Goal: Task Accomplishment & Management: Manage account settings

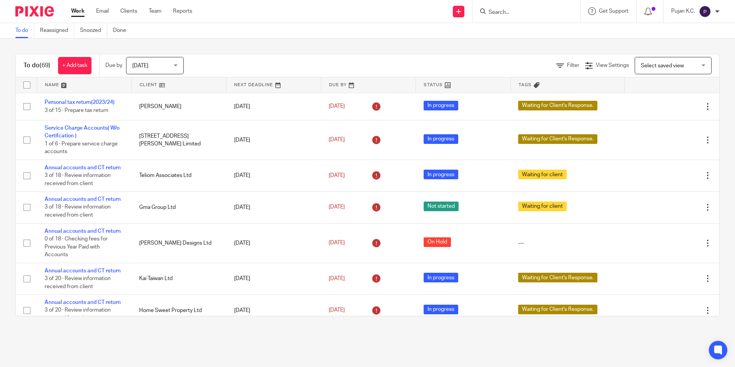
click at [549, 10] on input "Search" at bounding box center [522, 12] width 69 height 7
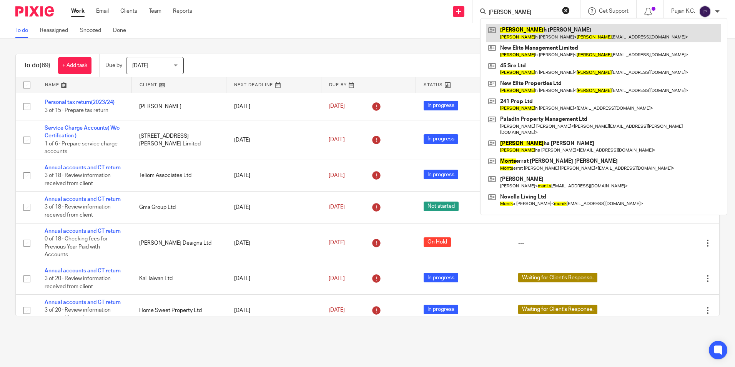
type input "monis"
click at [541, 30] on link at bounding box center [603, 33] width 235 height 18
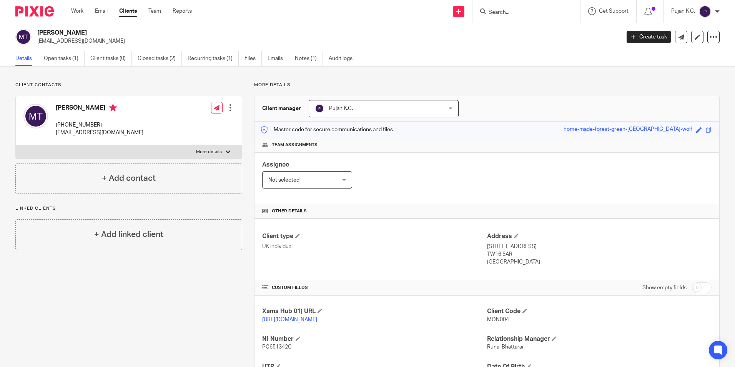
click at [372, 106] on span "Pujan K.C." at bounding box center [372, 108] width 115 height 16
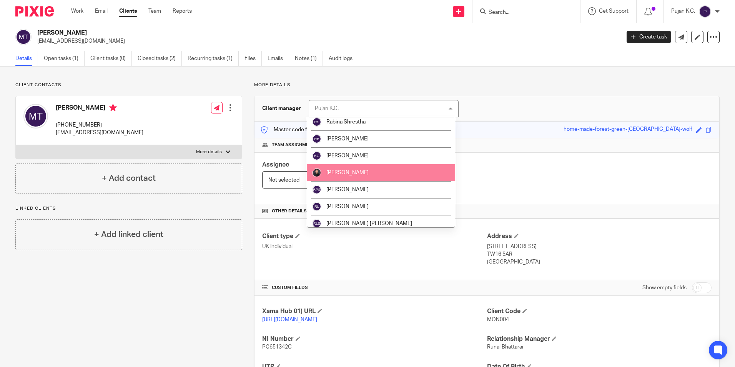
scroll to position [888, 0]
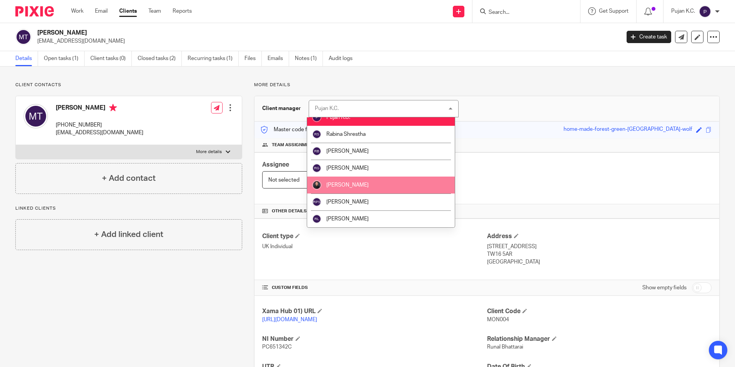
click at [354, 179] on li "[PERSON_NAME]" at bounding box center [381, 184] width 148 height 17
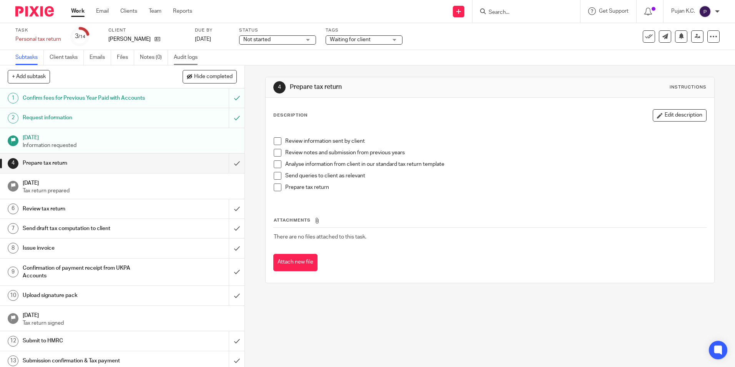
click at [183, 52] on link "Audit logs" at bounding box center [189, 57] width 30 height 15
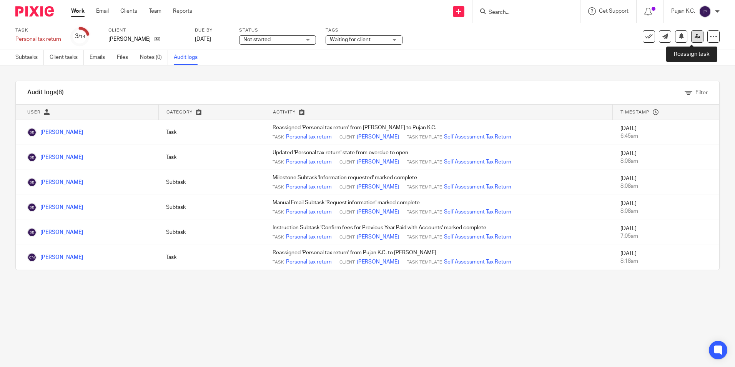
click at [695, 38] on icon at bounding box center [698, 36] width 6 height 6
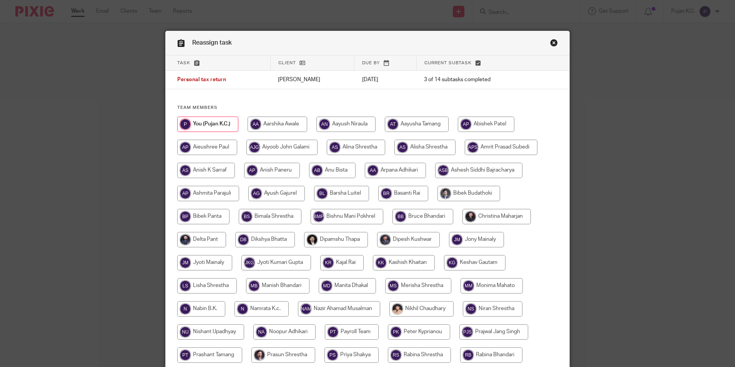
scroll to position [205, 0]
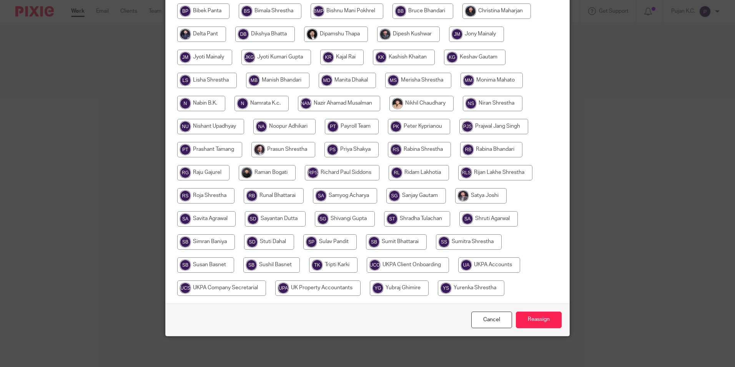
click at [263, 172] on input "radio" at bounding box center [267, 172] width 57 height 15
radio input "true"
click at [534, 318] on input "Reassign" at bounding box center [539, 319] width 46 height 17
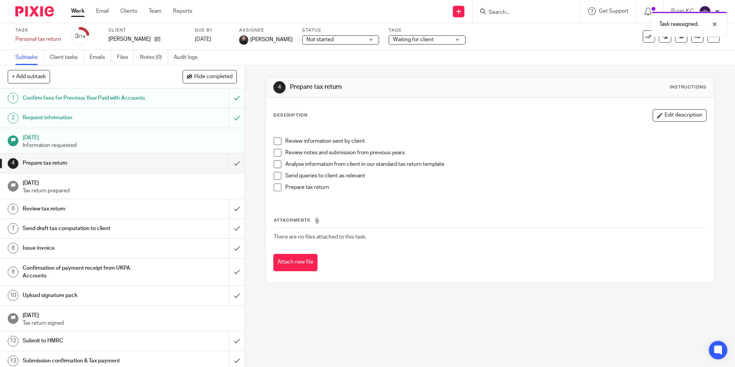
click at [515, 8] on div "Task reassigned." at bounding box center [548, 22] width 360 height 29
click at [514, 12] on div "Task reassigned." at bounding box center [548, 22] width 360 height 29
click at [500, 12] on div "Task reassigned." at bounding box center [548, 22] width 360 height 29
click at [499, 12] on input "Search" at bounding box center [522, 12] width 69 height 7
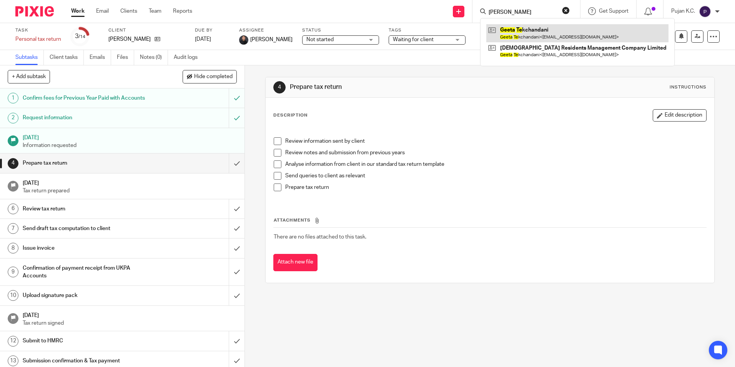
type input "geeta te"
click at [514, 31] on link at bounding box center [577, 33] width 182 height 18
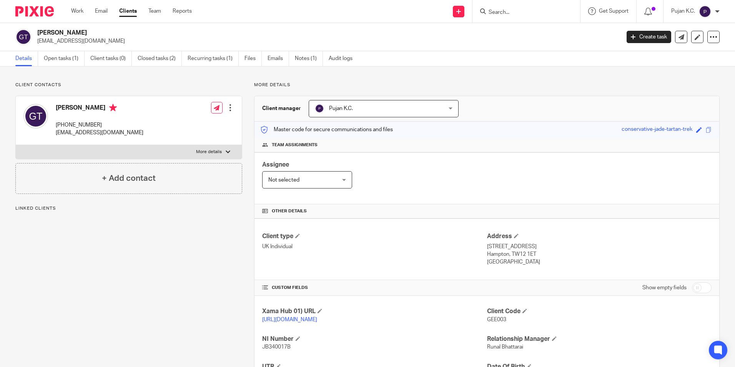
click at [424, 108] on span "Pujan K.C." at bounding box center [372, 108] width 115 height 16
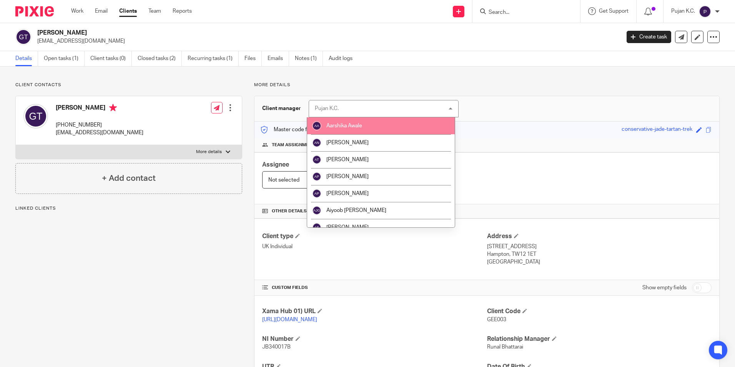
click at [415, 123] on li "Aarshika Awale" at bounding box center [381, 125] width 148 height 17
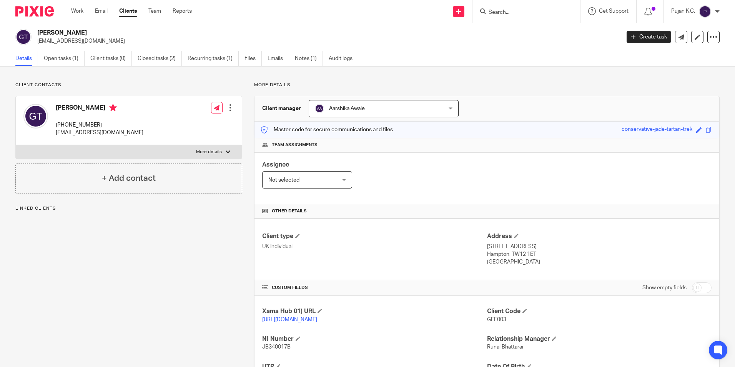
click at [421, 112] on span "Aarshika Awale" at bounding box center [372, 108] width 115 height 16
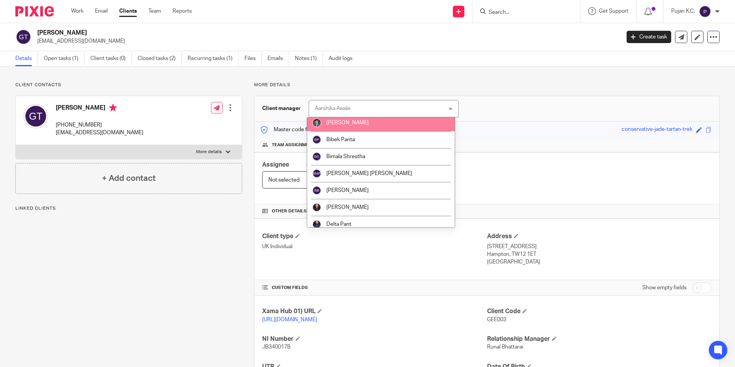
scroll to position [317, 0]
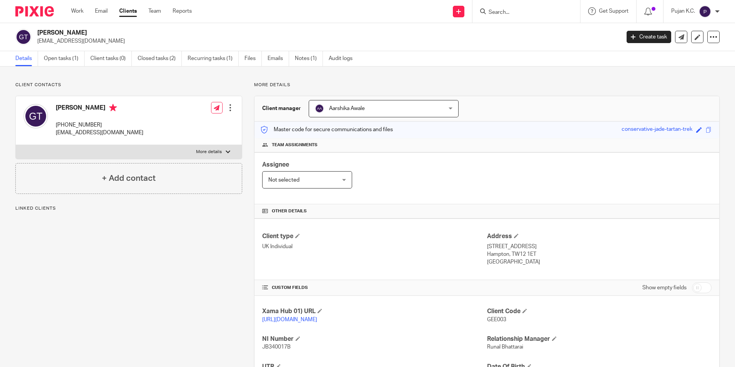
click at [397, 108] on span "Aarshika Awale" at bounding box center [372, 108] width 115 height 16
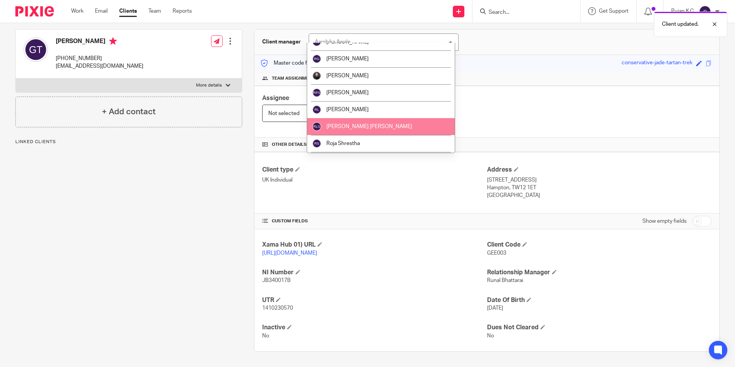
scroll to position [884, 0]
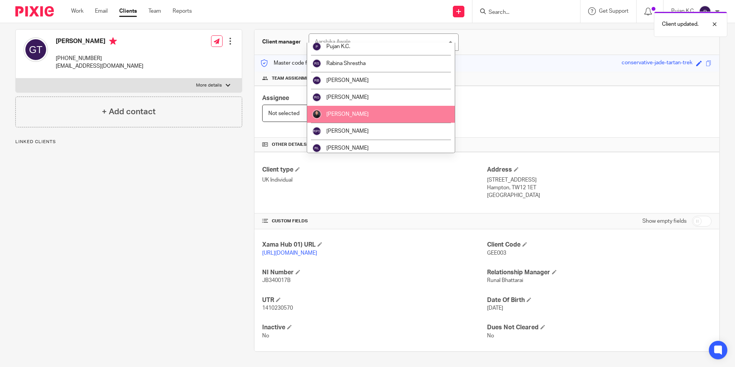
click at [362, 118] on li "[PERSON_NAME]" at bounding box center [381, 114] width 148 height 17
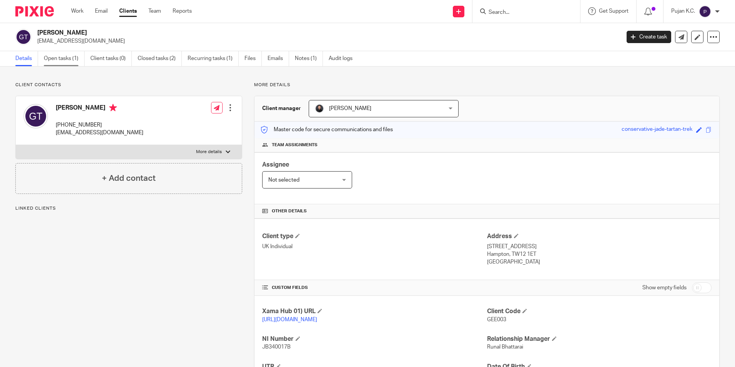
click at [62, 60] on link "Open tasks (1)" at bounding box center [64, 58] width 41 height 15
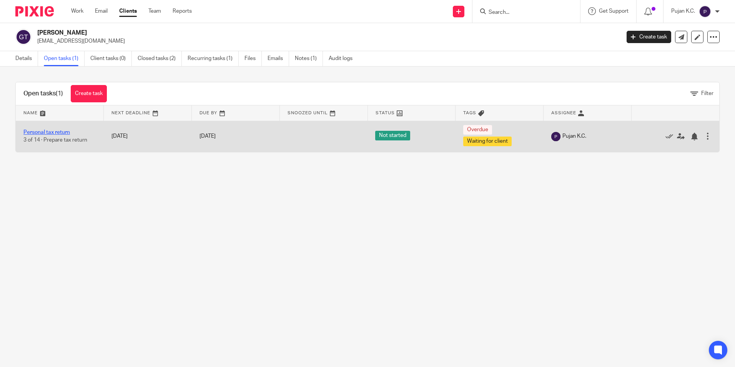
click at [61, 133] on link "Personal tax return" at bounding box center [46, 132] width 47 height 5
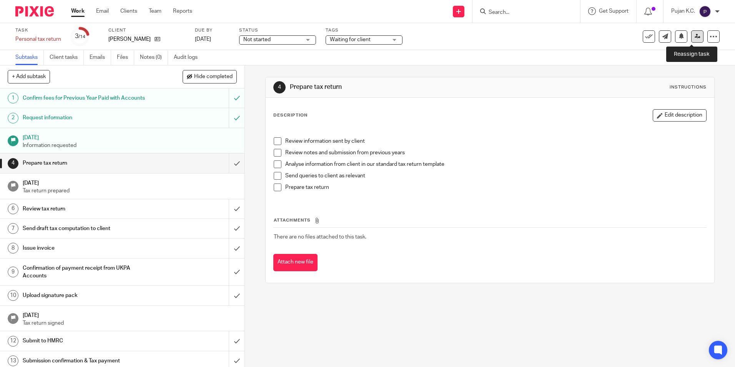
click at [695, 39] on icon at bounding box center [698, 36] width 6 height 6
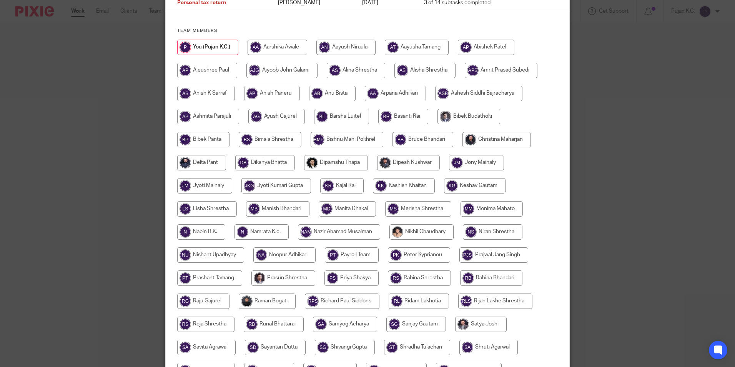
scroll to position [115, 0]
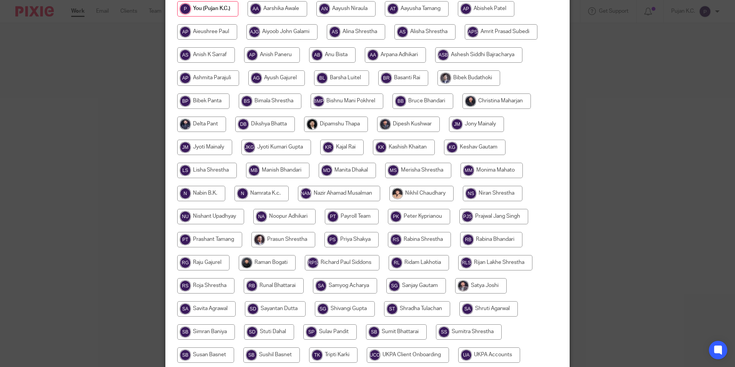
click at [267, 261] on input "radio" at bounding box center [267, 262] width 57 height 15
radio input "true"
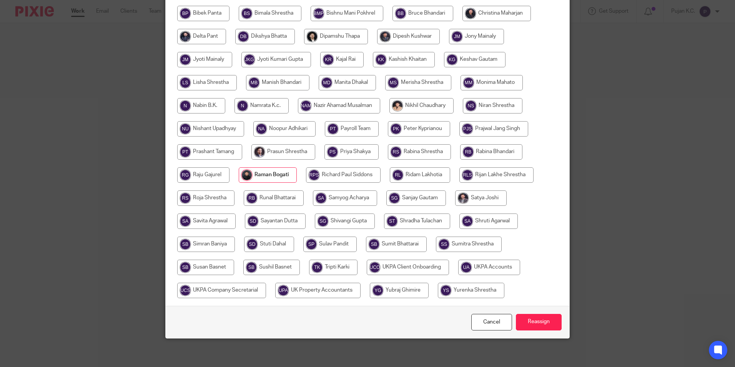
scroll to position [205, 0]
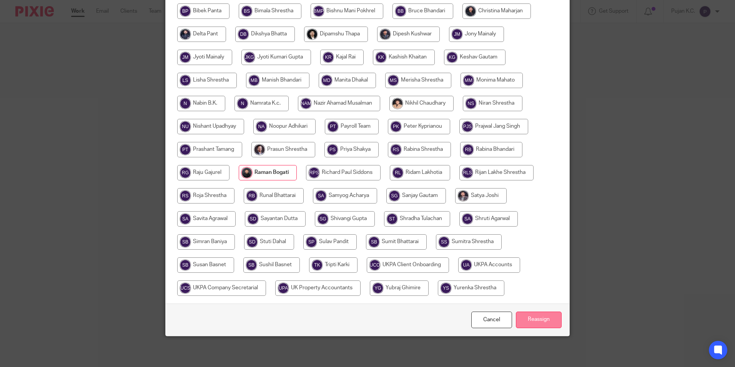
click at [523, 312] on input "Reassign" at bounding box center [539, 319] width 46 height 17
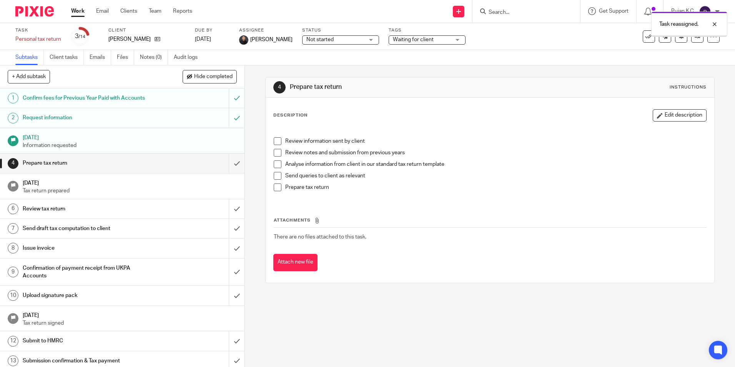
click at [501, 9] on div "Task reassigned." at bounding box center [548, 22] width 360 height 29
click at [501, 11] on div "Task reassigned." at bounding box center [548, 22] width 360 height 29
click at [499, 8] on div "Task reassigned." at bounding box center [548, 22] width 360 height 29
click at [494, 13] on input "Search" at bounding box center [522, 12] width 69 height 7
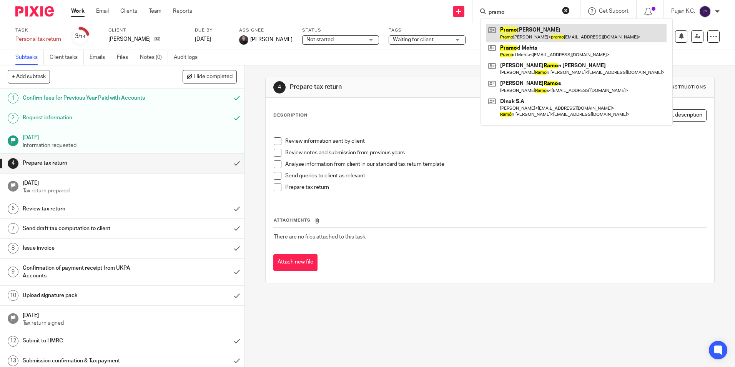
type input "pramo"
click at [519, 37] on link at bounding box center [576, 33] width 180 height 18
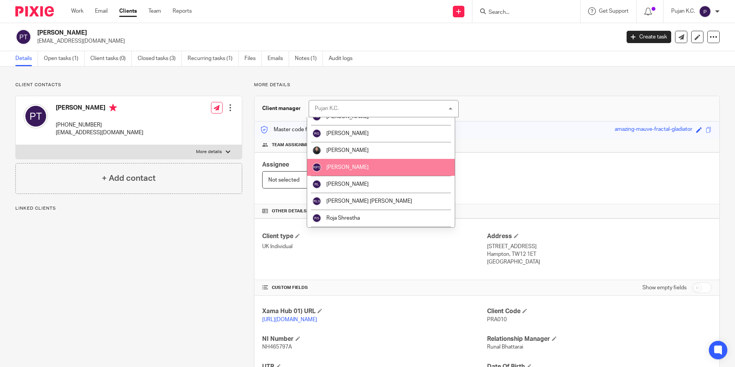
scroll to position [884, 0]
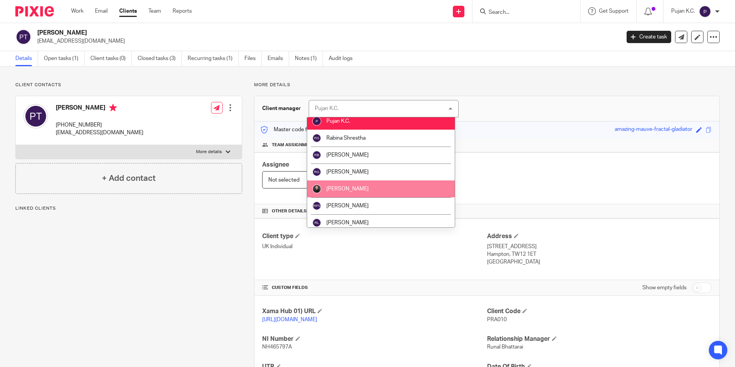
click at [371, 190] on li "[PERSON_NAME]" at bounding box center [381, 188] width 148 height 17
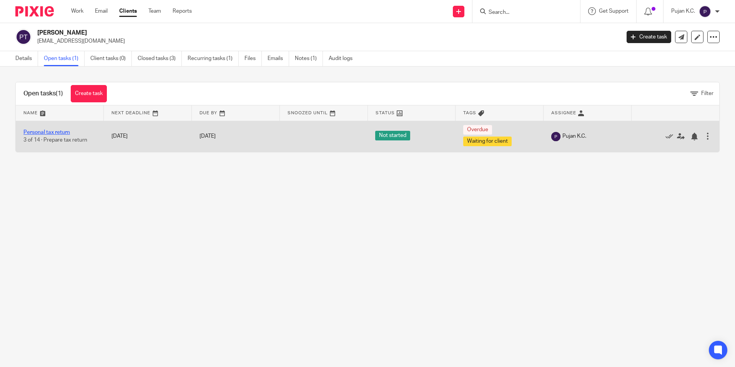
click at [52, 130] on link "Personal tax return" at bounding box center [46, 132] width 47 height 5
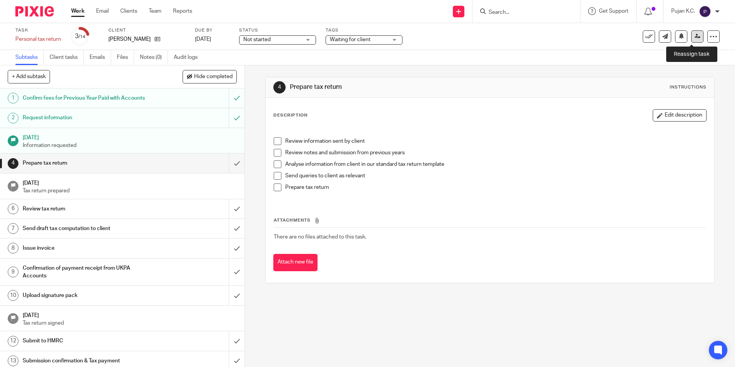
click at [691, 38] on link at bounding box center [697, 36] width 12 height 12
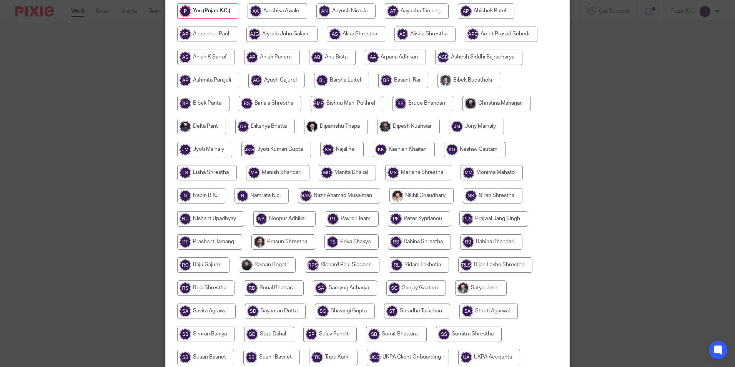
scroll to position [115, 0]
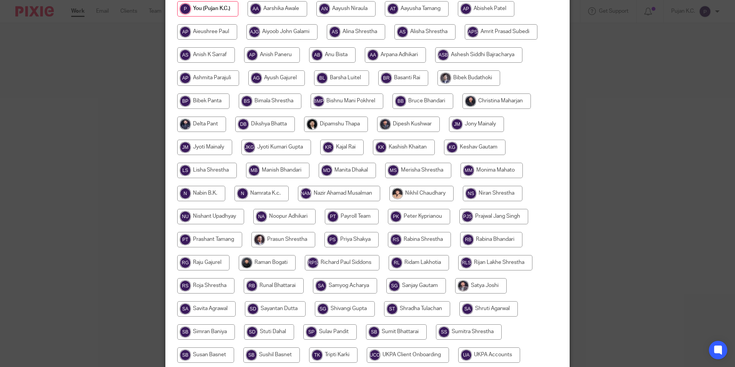
click at [266, 263] on input "radio" at bounding box center [267, 262] width 57 height 15
radio input "true"
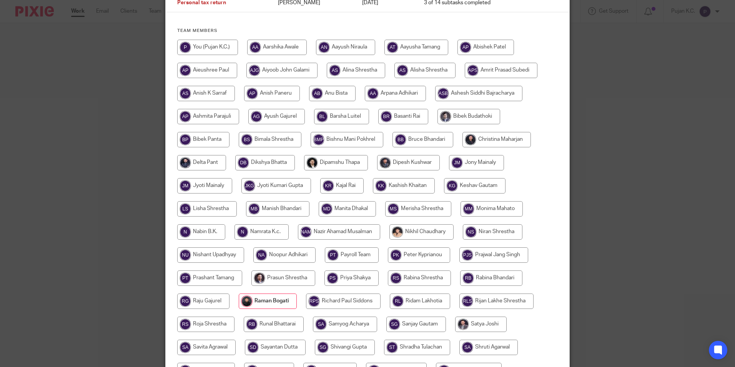
click at [106, 205] on div "Reassign task Task Client Due by Current subtask Personal tax return [PERSON_NA…" at bounding box center [367, 183] width 735 height 367
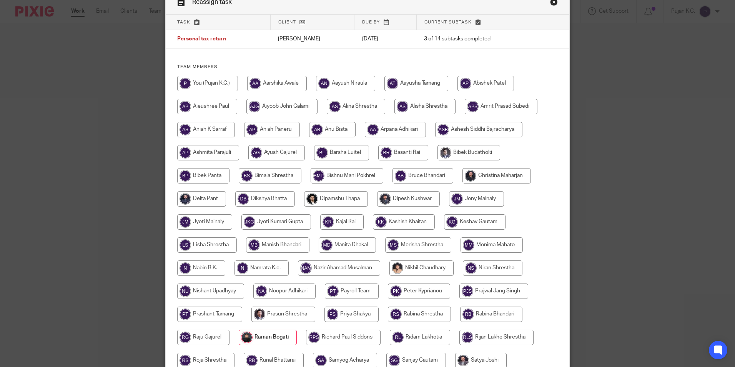
scroll to position [0, 0]
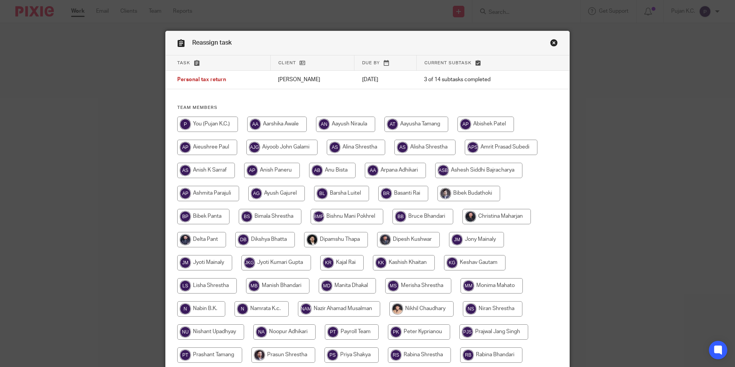
click at [106, 205] on div "Reassign task Task Client Due by Current subtask Personal tax return [PERSON_NA…" at bounding box center [367, 183] width 735 height 367
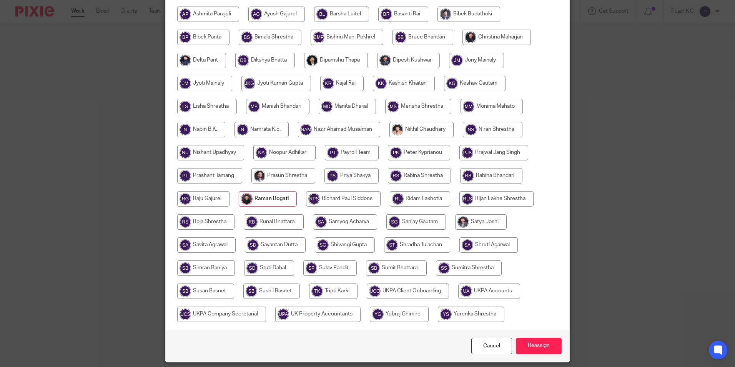
scroll to position [205, 0]
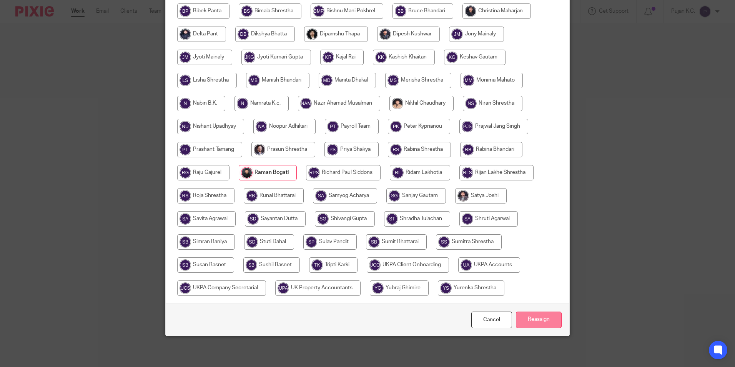
click at [549, 323] on input "Reassign" at bounding box center [539, 319] width 46 height 17
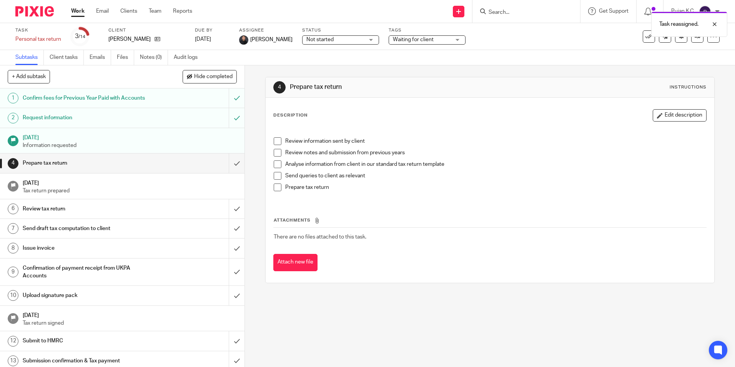
click at [514, 11] on div "Task reassigned." at bounding box center [548, 22] width 360 height 29
click at [494, 11] on div "Task reassigned." at bounding box center [548, 22] width 360 height 29
click at [506, 14] on input "Search" at bounding box center [522, 12] width 69 height 7
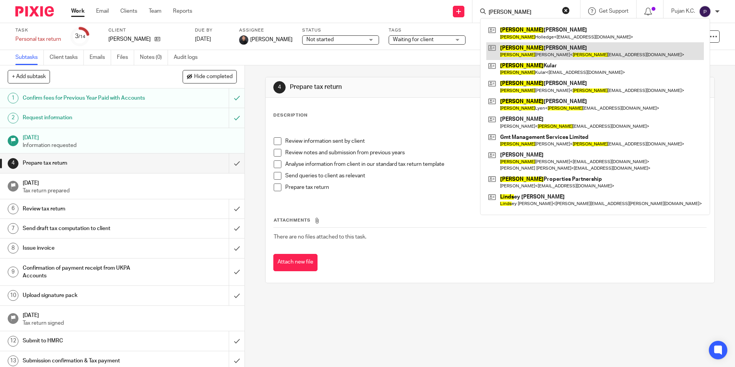
type input "LINDA"
click at [558, 52] on link at bounding box center [595, 51] width 218 height 18
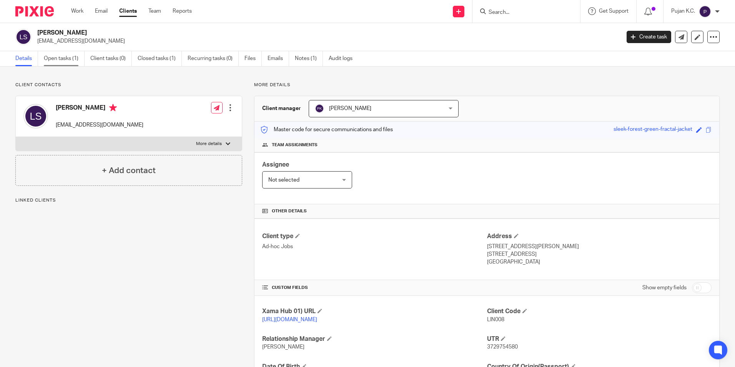
click at [75, 60] on link "Open tasks (1)" at bounding box center [64, 58] width 41 height 15
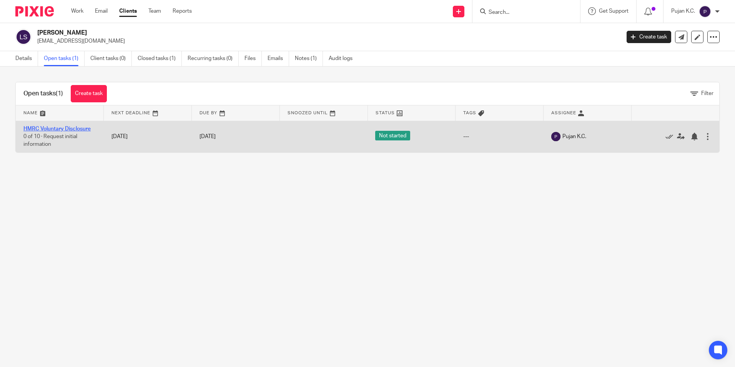
click at [62, 129] on link "HMRC Voluntary Disclosure" at bounding box center [56, 128] width 67 height 5
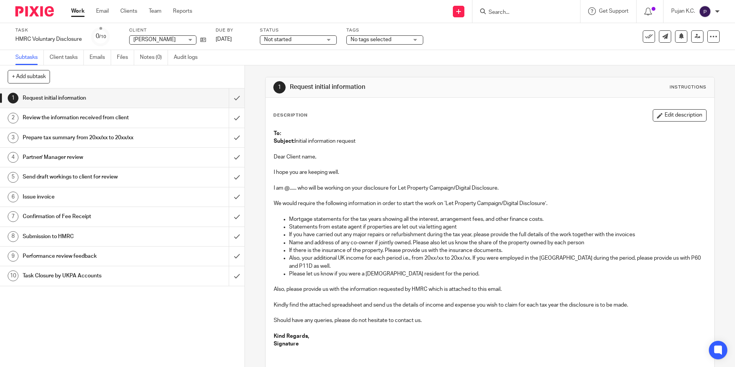
click at [394, 256] on p "Also, your additional UK income for each period i.e., from 20xx/xx to 20xx/xx. …" at bounding box center [497, 262] width 417 height 16
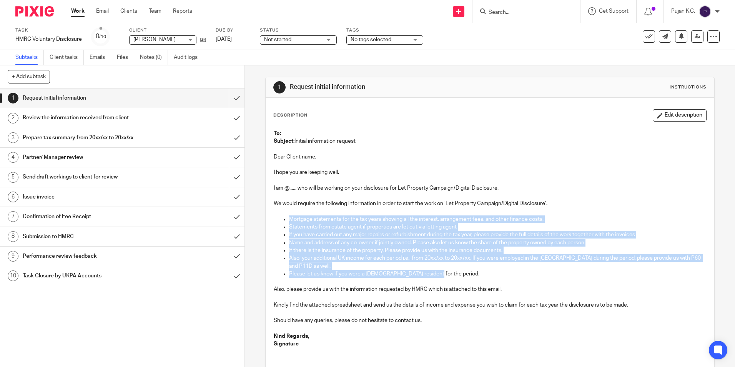
drag, startPoint x: 429, startPoint y: 273, endPoint x: 263, endPoint y: 220, distance: 174.5
click at [263, 220] on div "1 Request initial information Instructions Description Edit description To: Sub…" at bounding box center [490, 215] width 490 height 301
copy ul "Mortgage statements for the tax years showing all the interest, arrangement fee…"
drag, startPoint x: 352, startPoint y: 250, endPoint x: 349, endPoint y: 246, distance: 4.9
click at [352, 250] on p "If there is the insurance of the property. Please provide us with the insurance…" at bounding box center [497, 250] width 417 height 8
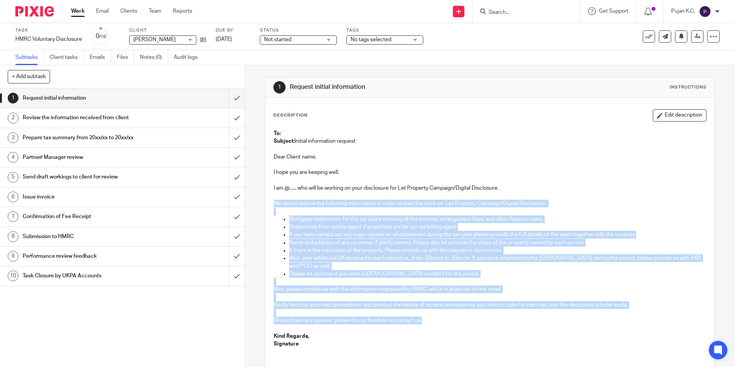
drag, startPoint x: 272, startPoint y: 199, endPoint x: 428, endPoint y: 318, distance: 196.1
click at [428, 318] on div "To: Subject: Initial information request Dear Client name, I hope you are keepi…" at bounding box center [490, 240] width 440 height 228
copy div "We would require the following information in order to start the work on ‘Let P…"
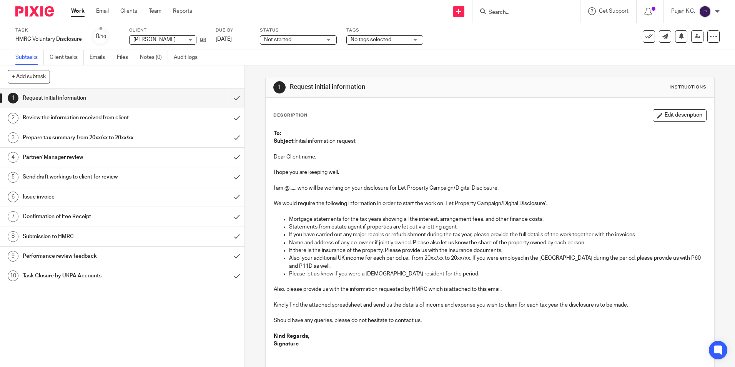
click at [394, 188] on p "I am @...... who will be working on your disclosure for Let Property Campaign/D…" at bounding box center [490, 188] width 432 height 8
click at [306, 43] on span "Not started" at bounding box center [293, 40] width 58 height 8
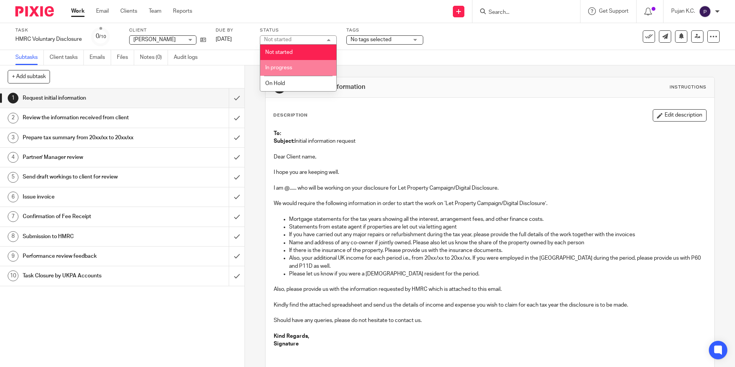
click at [302, 66] on li "In progress" at bounding box center [298, 68] width 76 height 16
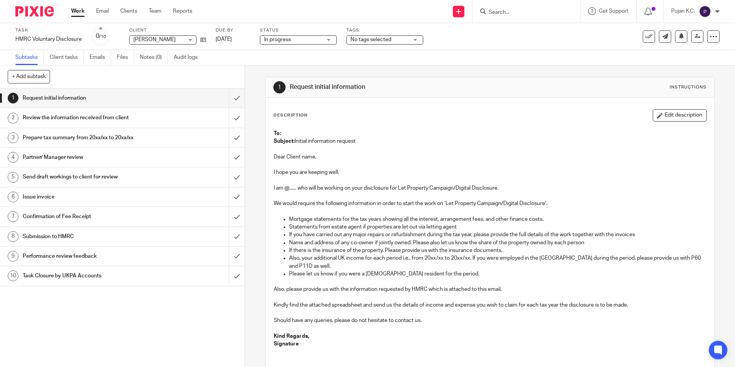
click at [381, 38] on span "No tags selected" at bounding box center [371, 39] width 41 height 5
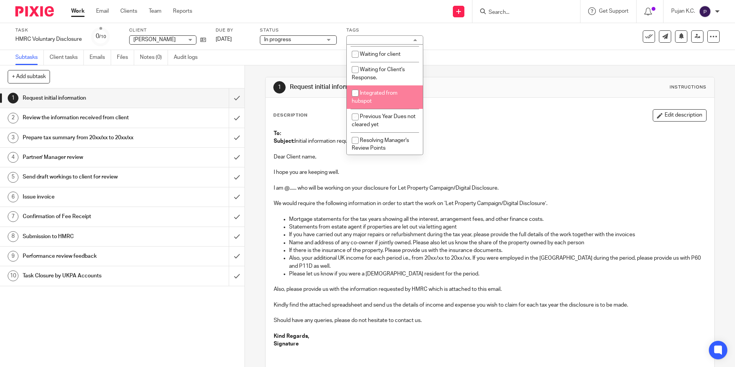
scroll to position [133, 0]
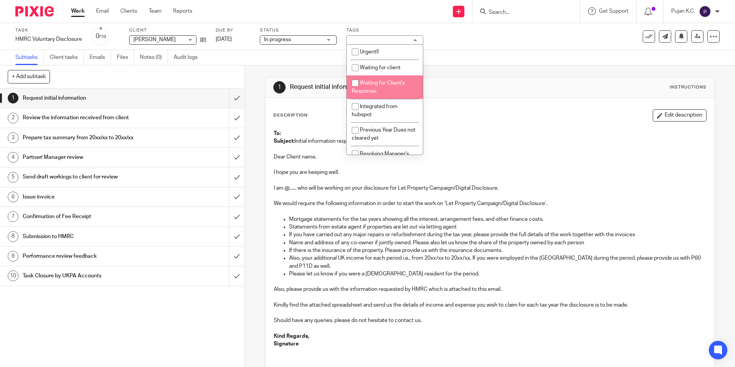
click at [390, 81] on span "Waiting for Client's Response." at bounding box center [378, 86] width 53 height 13
checkbox input "true"
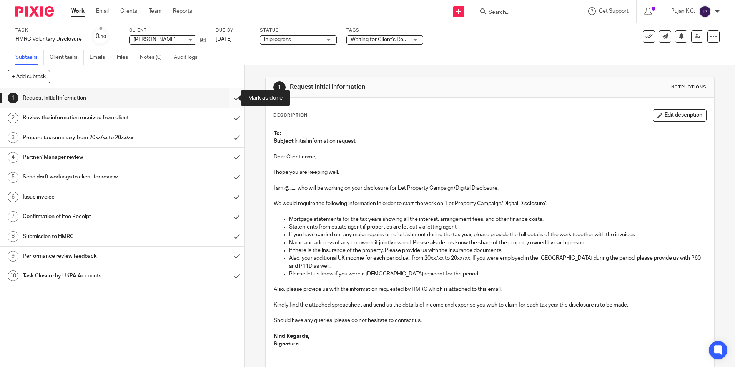
click at [230, 103] on input "submit" at bounding box center [122, 97] width 245 height 19
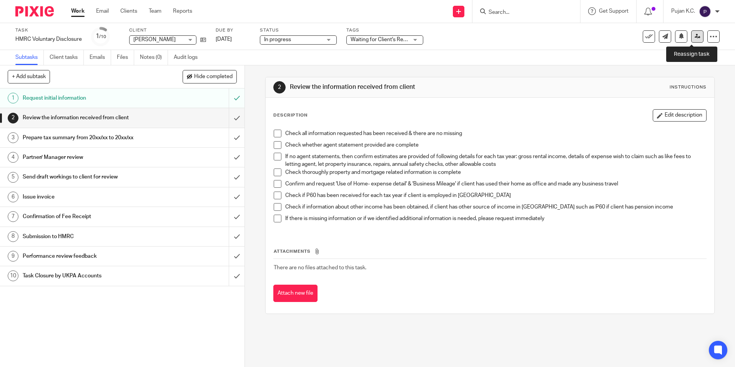
click at [695, 37] on icon at bounding box center [698, 36] width 6 height 6
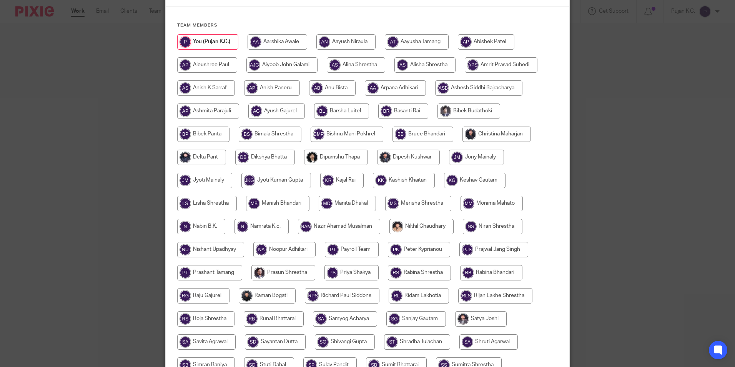
scroll to position [154, 0]
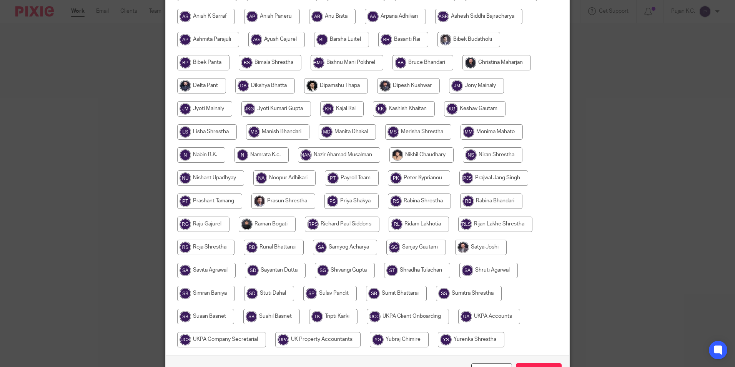
drag, startPoint x: 191, startPoint y: 244, endPoint x: 196, endPoint y: 243, distance: 5.0
click at [191, 244] on input "radio" at bounding box center [205, 247] width 57 height 15
radio input "true"
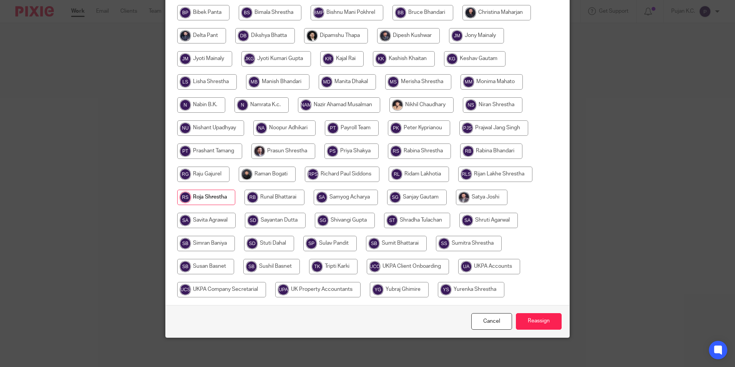
scroll to position [205, 0]
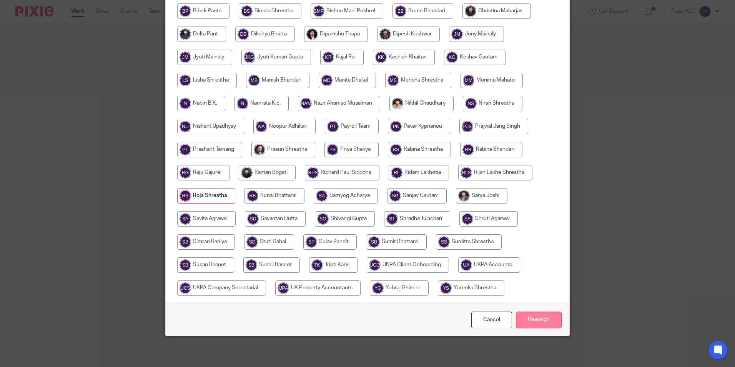
click at [549, 319] on input "Reassign" at bounding box center [539, 319] width 46 height 17
